Goal: Information Seeking & Learning: Check status

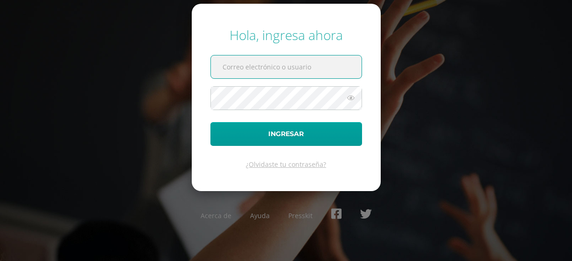
click at [306, 75] on input "text" at bounding box center [286, 67] width 151 height 23
type input "[EMAIL_ADDRESS][DOMAIN_NAME]"
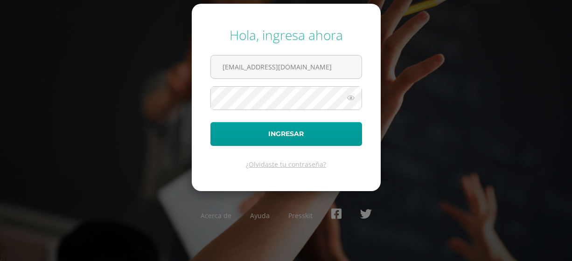
click at [282, 110] on form "Hola, ingresa ahora azadardon@gmail.com Ingresar ¿Olvidaste tu contraseña?" at bounding box center [286, 98] width 189 height 188
click at [211, 122] on button "Ingresar" at bounding box center [287, 134] width 152 height 24
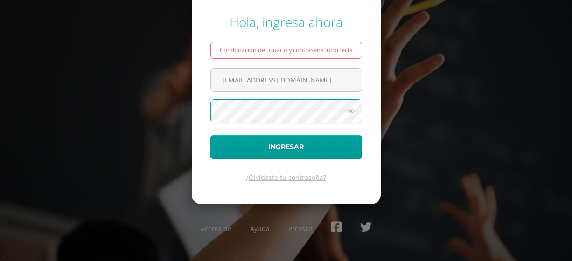
click at [211, 135] on button "Ingresar" at bounding box center [287, 147] width 152 height 24
click at [353, 113] on icon at bounding box center [351, 110] width 12 height 11
click at [211, 135] on button "Ingresar" at bounding box center [287, 147] width 152 height 24
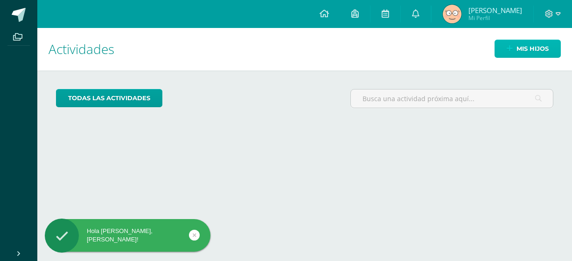
click at [514, 47] on link "Mis hijos" at bounding box center [528, 49] width 66 height 18
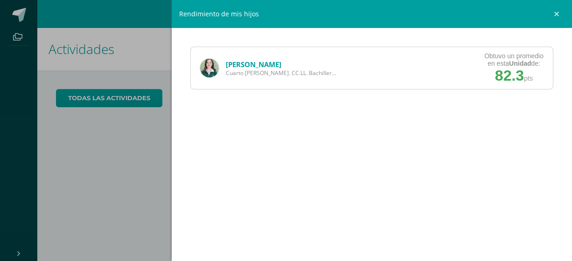
click at [241, 64] on link "[PERSON_NAME]" at bounding box center [254, 64] width 56 height 9
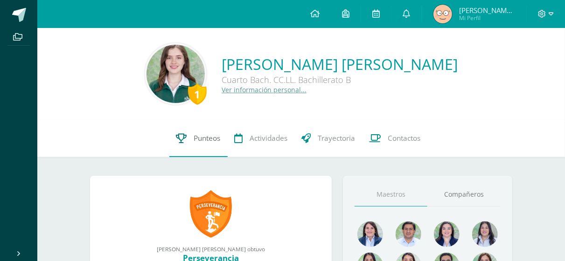
click at [219, 135] on span "Punteos" at bounding box center [207, 138] width 27 height 10
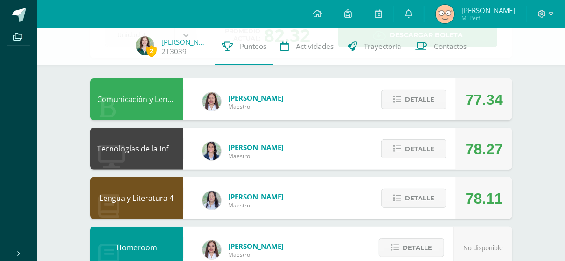
scroll to position [69, 0]
click at [427, 199] on span "Detalle" at bounding box center [419, 198] width 29 height 17
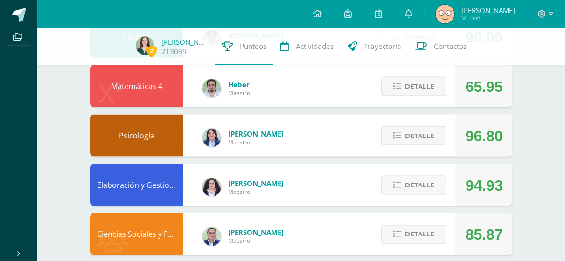
scroll to position [608, 0]
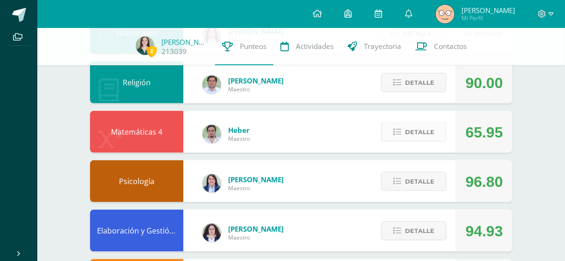
click at [420, 129] on span "Detalle" at bounding box center [419, 132] width 29 height 17
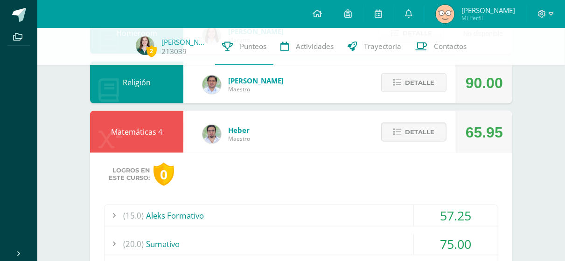
drag, startPoint x: 407, startPoint y: 211, endPoint x: 392, endPoint y: 212, distance: 14.9
click at [392, 212] on div "(15.0) Aleks Formativo" at bounding box center [301, 215] width 393 height 21
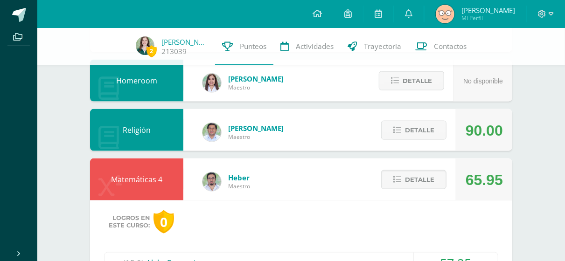
scroll to position [558, 0]
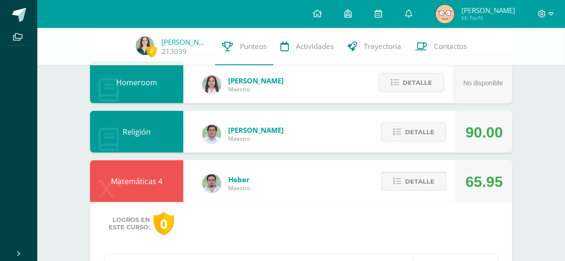
click at [426, 183] on span "Detalle" at bounding box center [419, 181] width 29 height 17
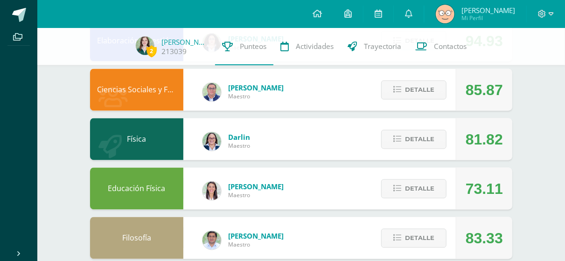
scroll to position [813, 0]
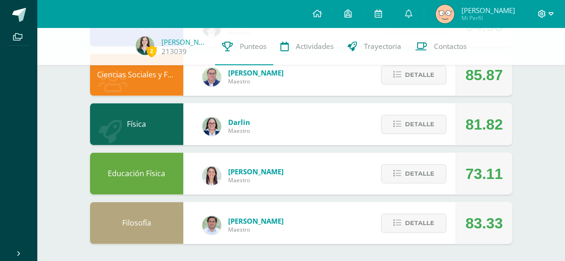
click at [546, 14] on icon at bounding box center [542, 14] width 8 height 8
click at [530, 61] on span "Cerrar sesión" at bounding box center [522, 63] width 42 height 9
